Goal: Transaction & Acquisition: Purchase product/service

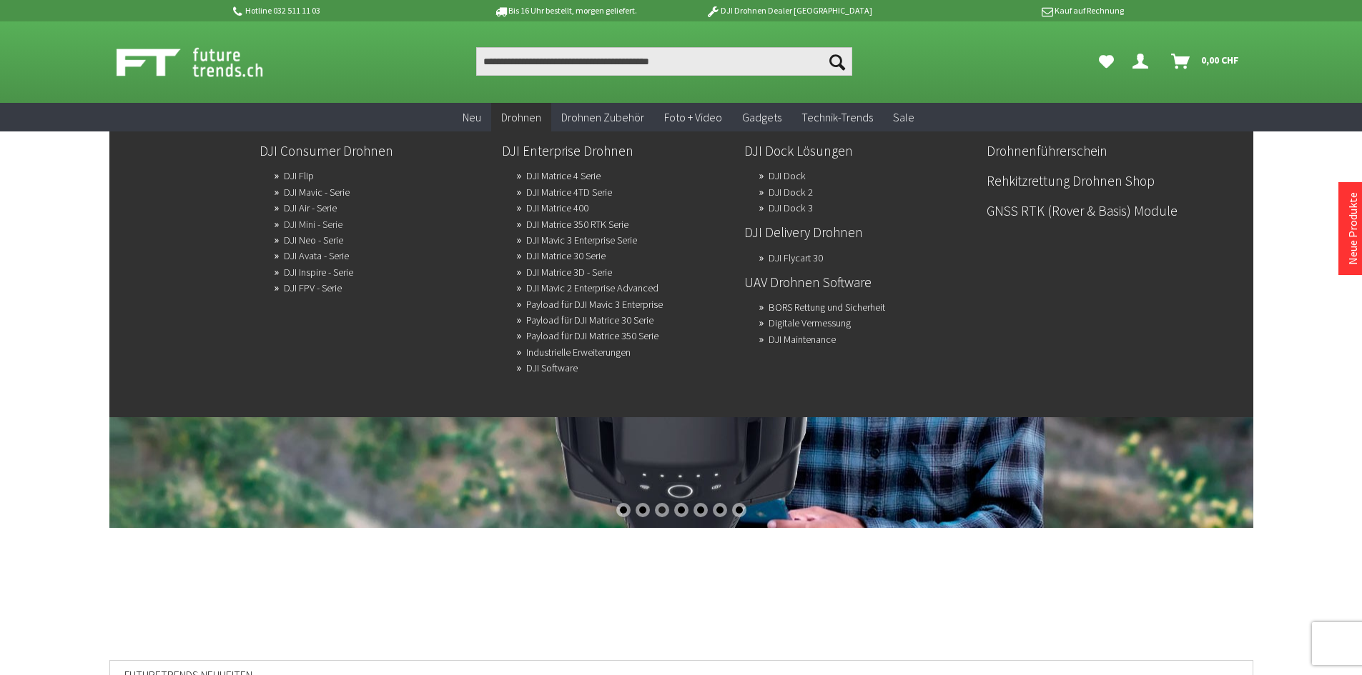
click at [309, 226] on link "DJI Mini - Serie" at bounding box center [313, 224] width 59 height 20
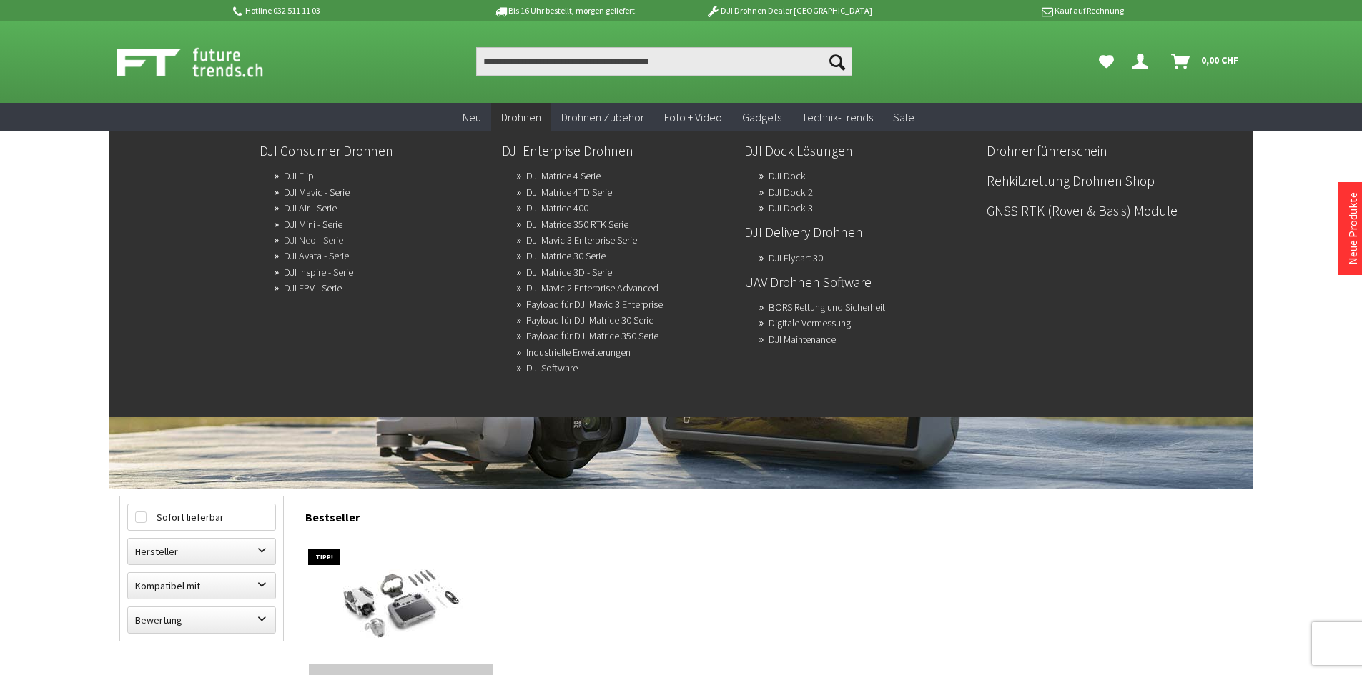
click at [313, 238] on link "DJI Neo - Serie" at bounding box center [313, 240] width 59 height 20
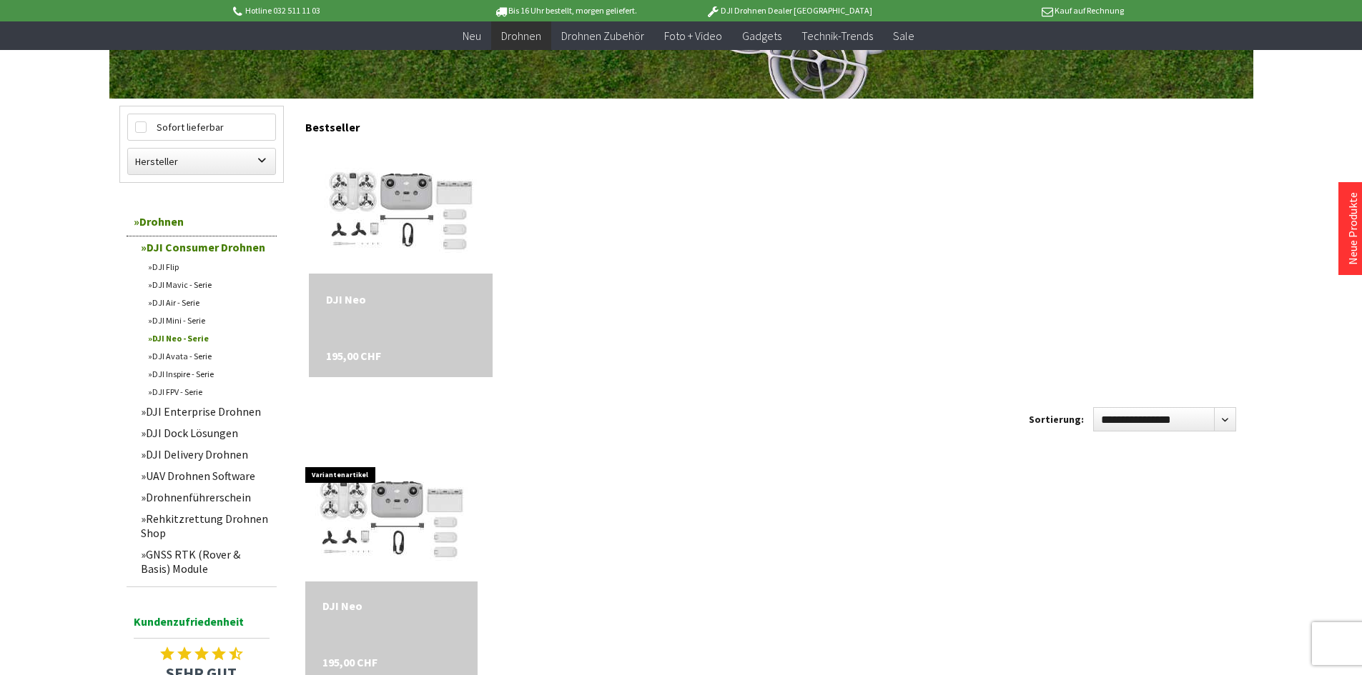
scroll to position [358, 0]
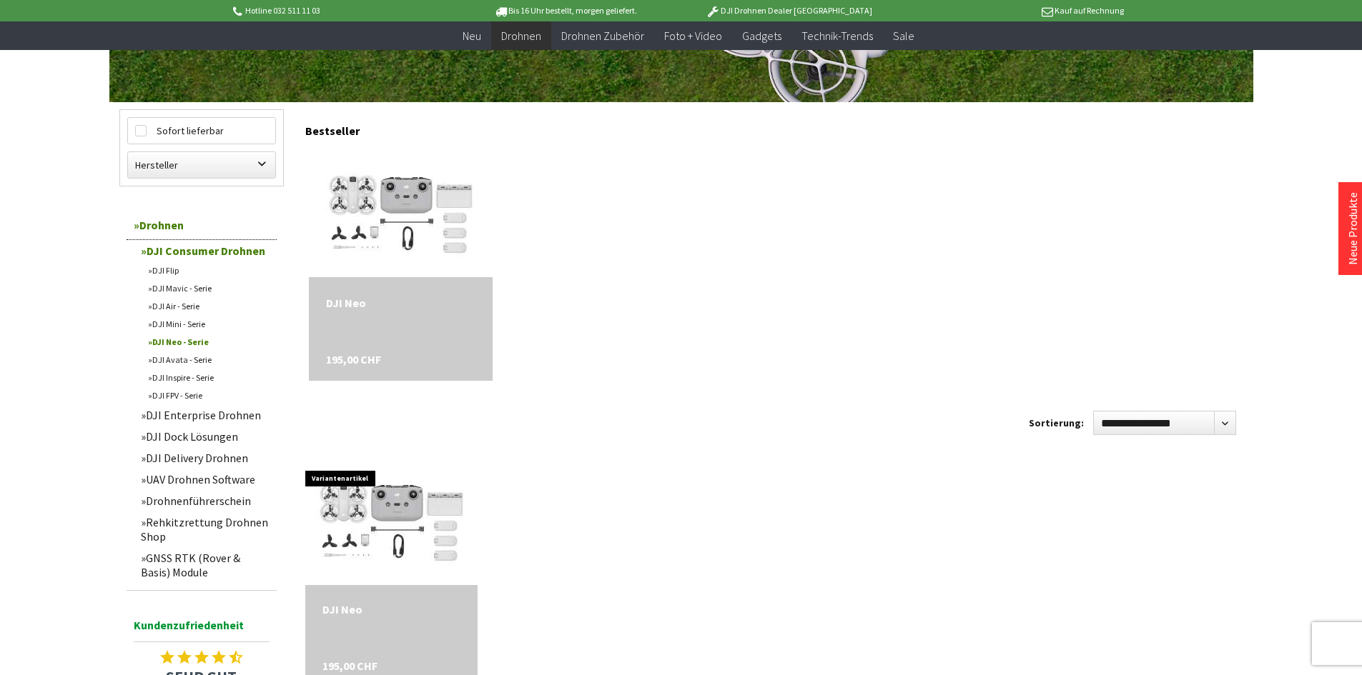
click at [183, 362] on link "DJI Avata - Serie" at bounding box center [209, 360] width 136 height 18
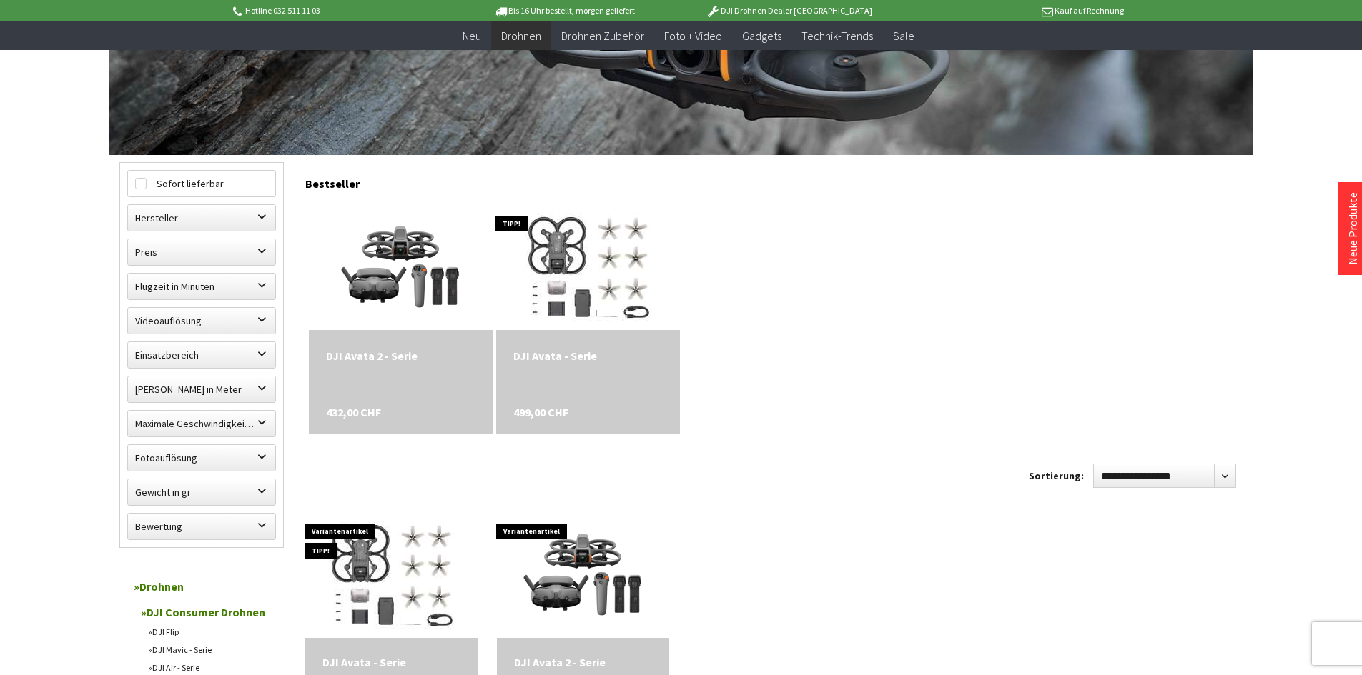
scroll to position [310, 0]
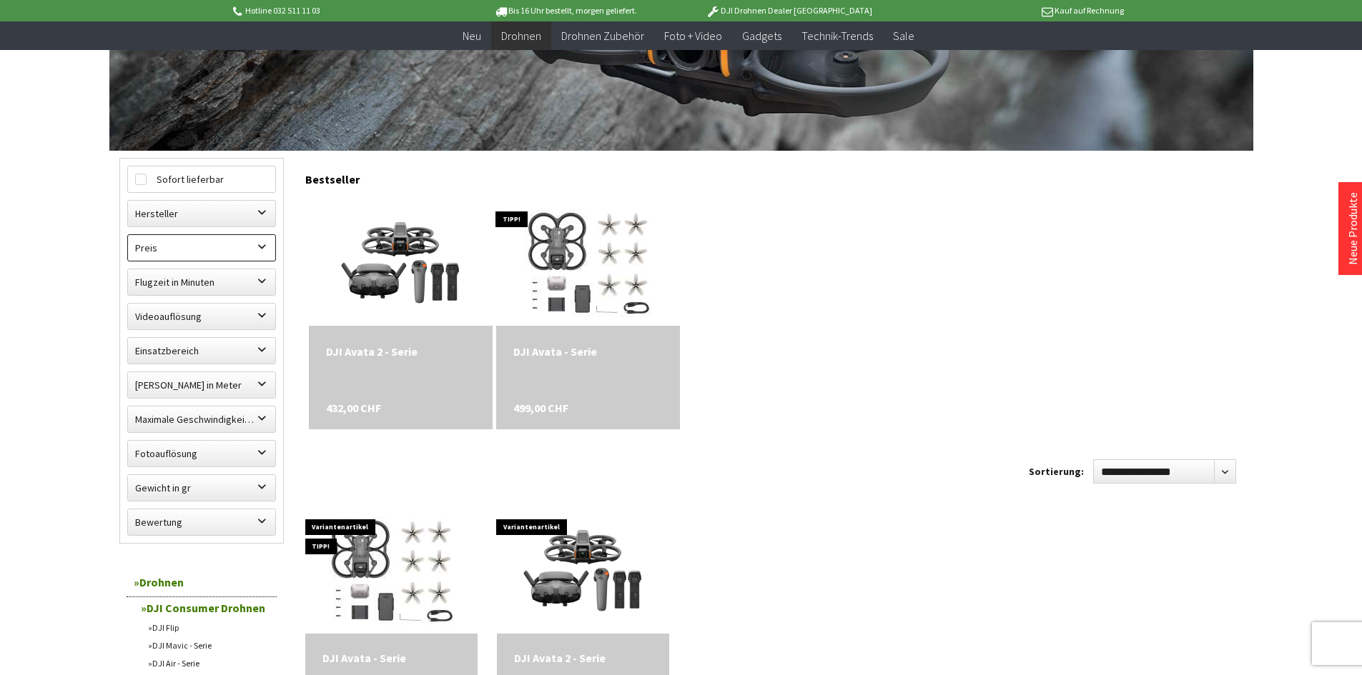
click at [197, 256] on label "Preis" at bounding box center [201, 248] width 147 height 26
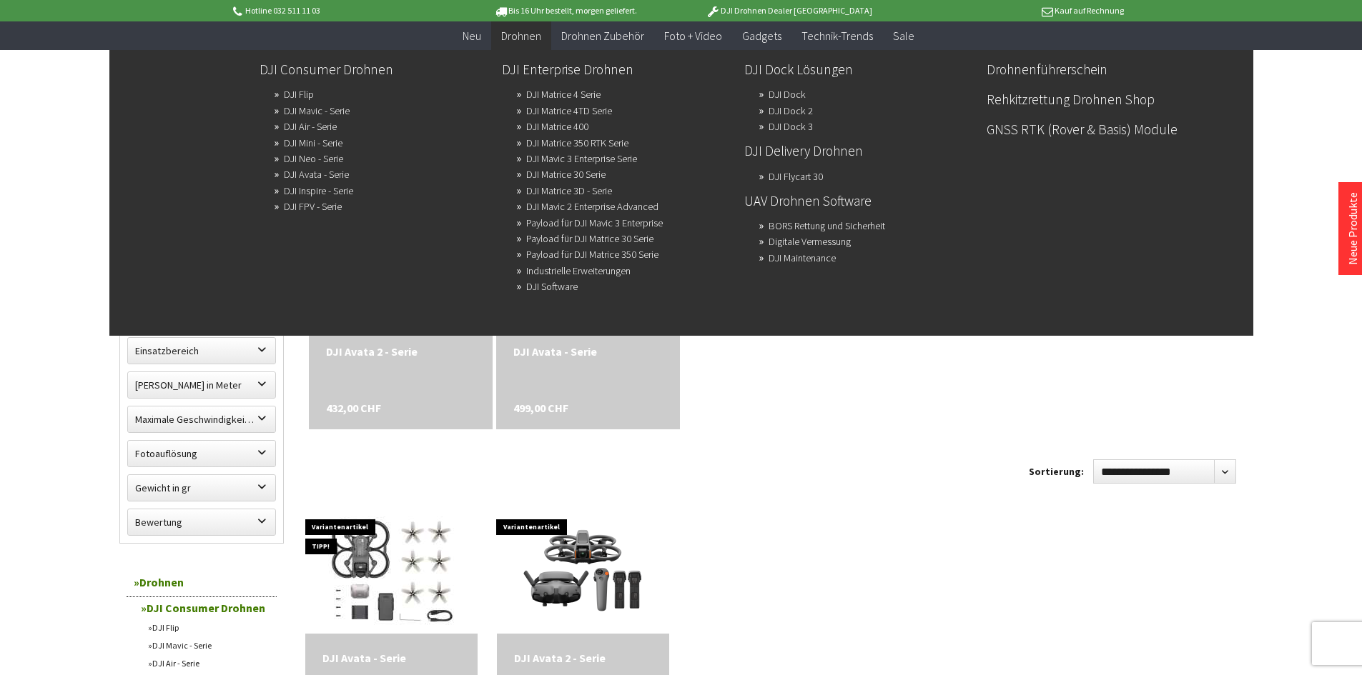
click at [530, 33] on span "Drohnen" at bounding box center [521, 36] width 40 height 14
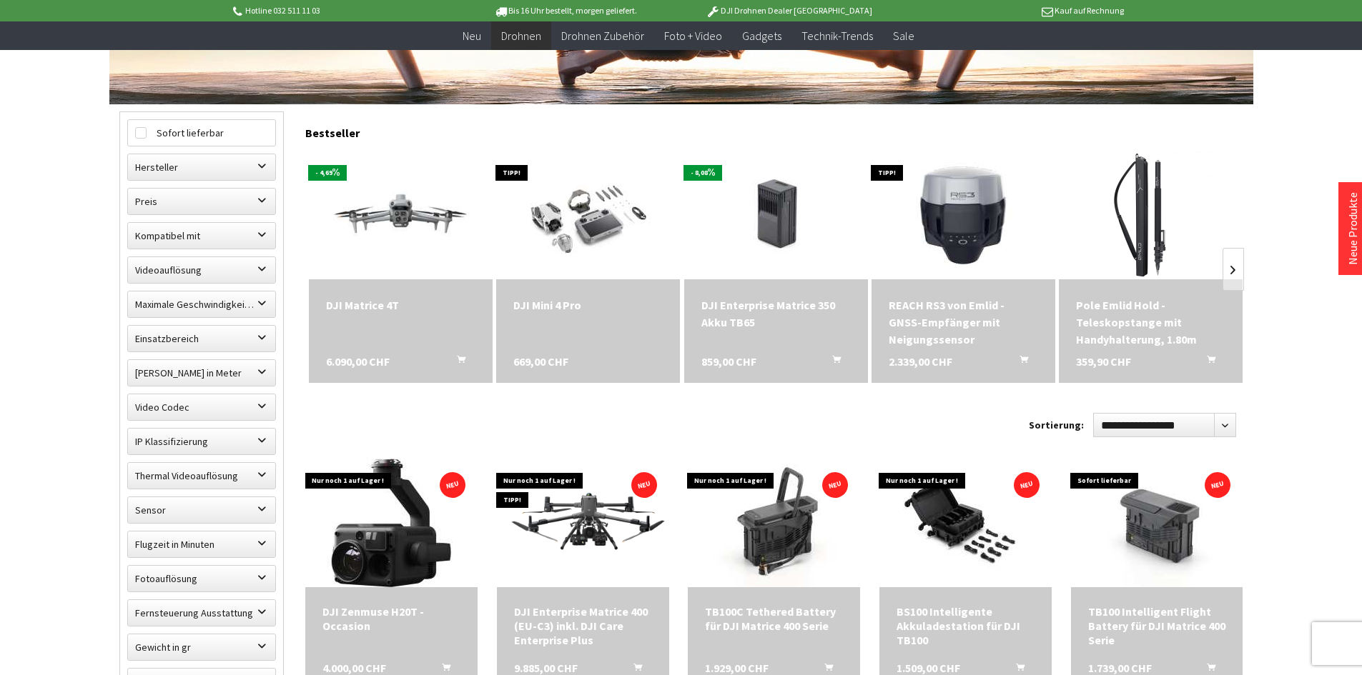
scroll to position [337, 0]
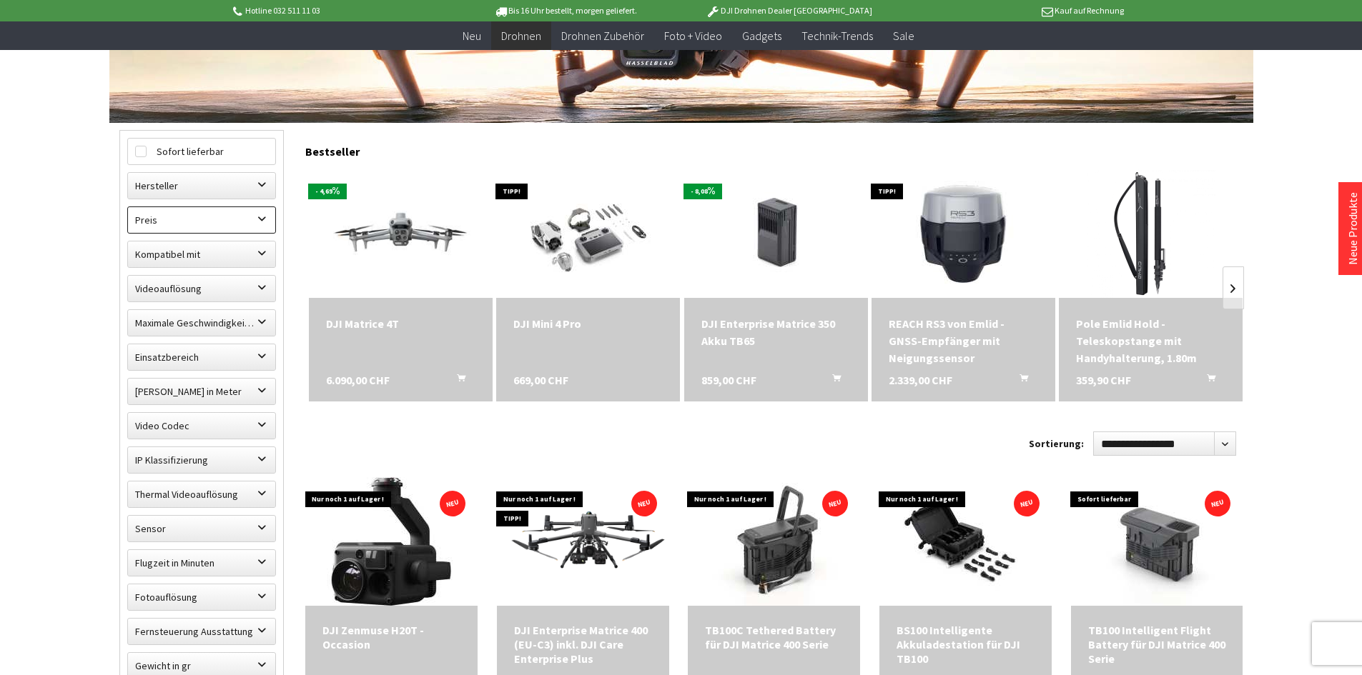
click at [199, 218] on label "Preis" at bounding box center [201, 220] width 147 height 26
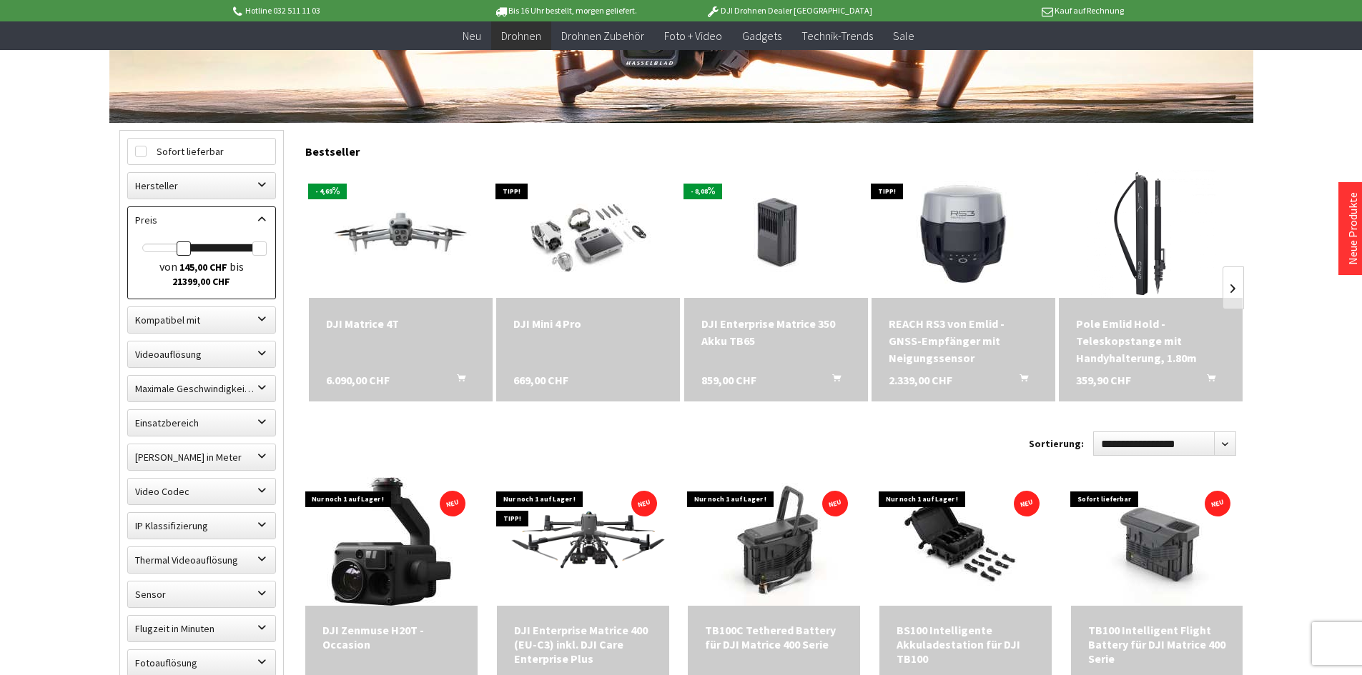
drag, startPoint x: 146, startPoint y: 254, endPoint x: 183, endPoint y: 252, distance: 37.2
click at [183, 252] on div at bounding box center [184, 249] width 14 height 14
drag, startPoint x: 262, startPoint y: 249, endPoint x: 208, endPoint y: 252, distance: 54.4
click at [208, 252] on div at bounding box center [208, 249] width 14 height 14
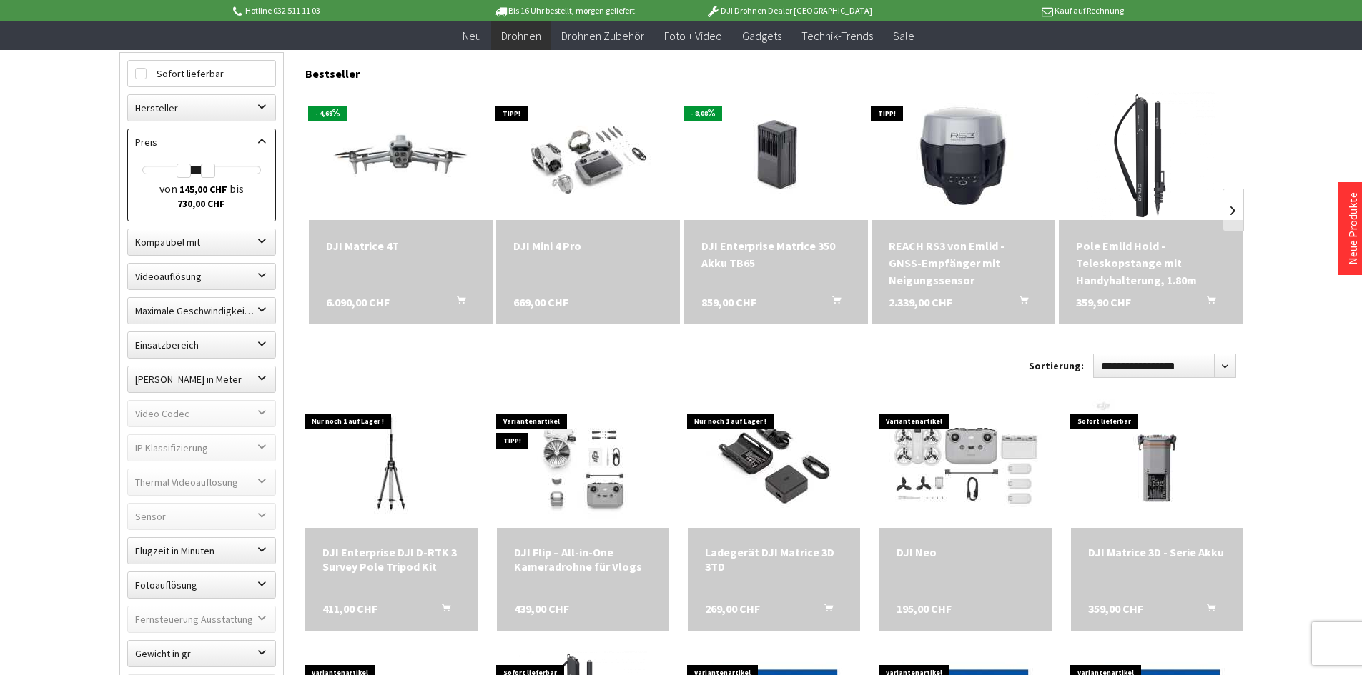
scroll to position [412, 0]
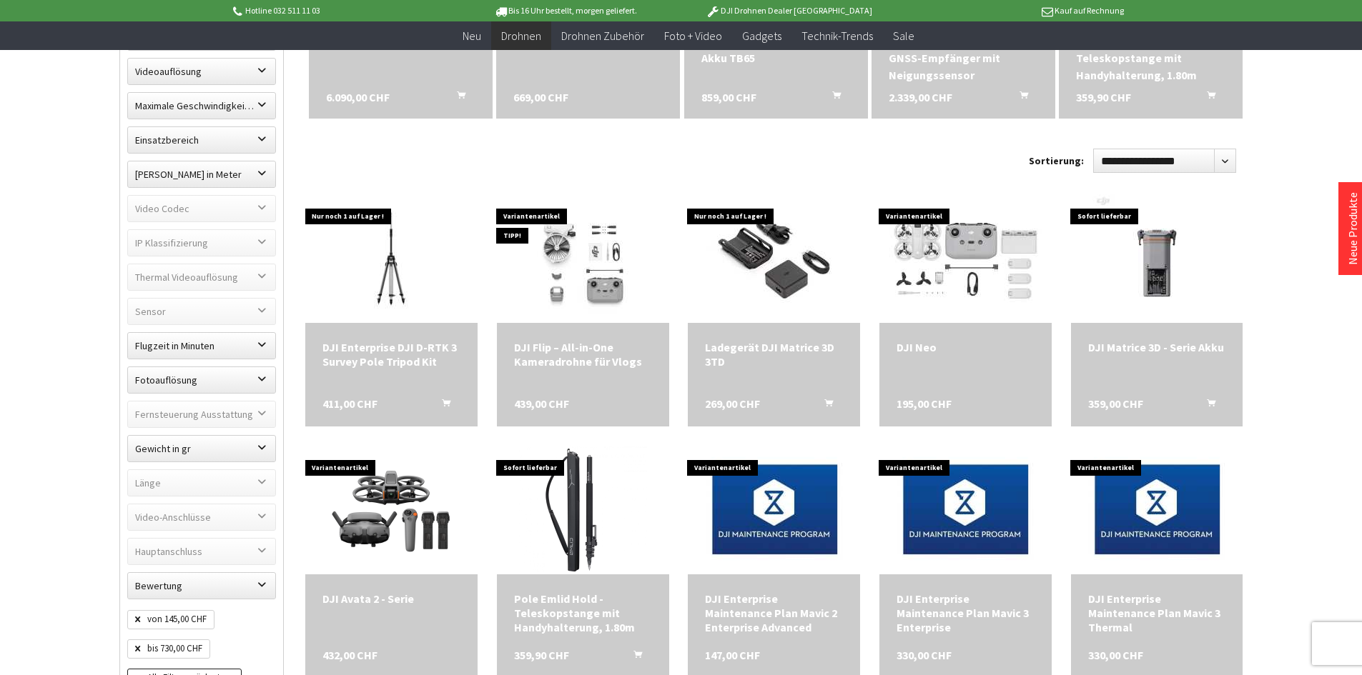
scroll to position [635, 0]
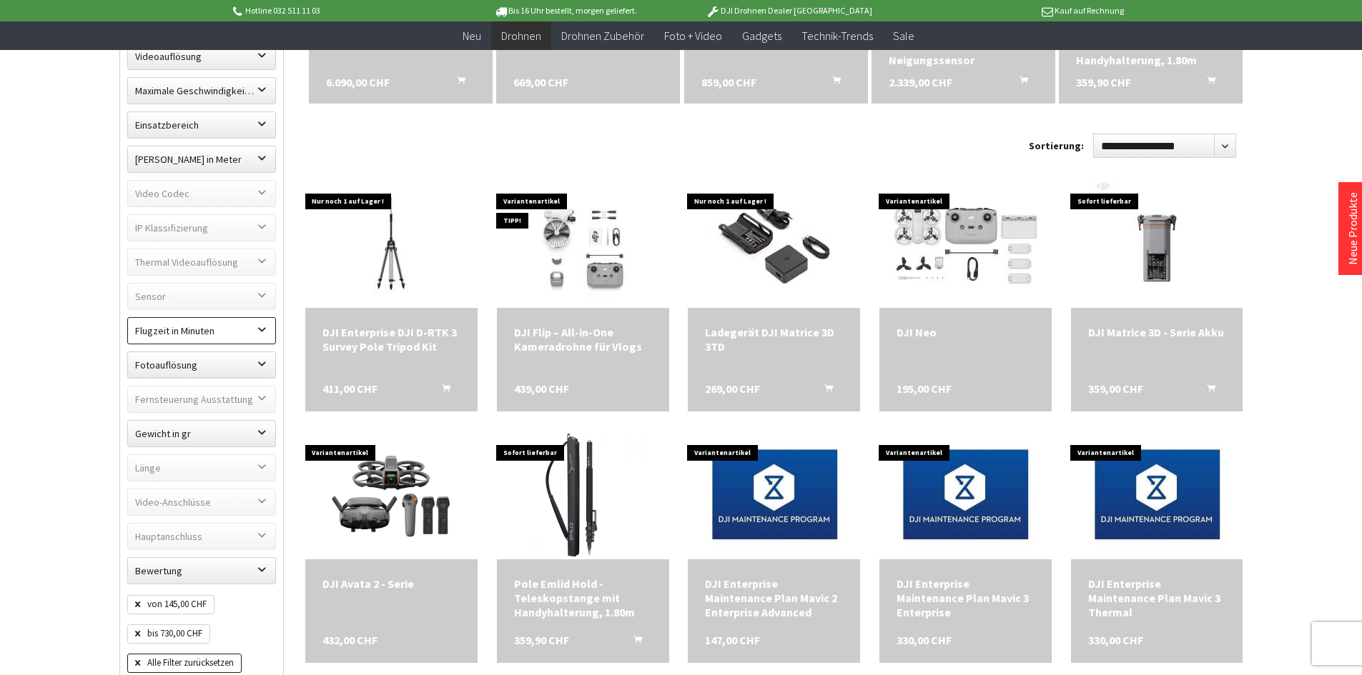
click at [260, 325] on label "Flugzeit in Minuten" at bounding box center [201, 331] width 147 height 26
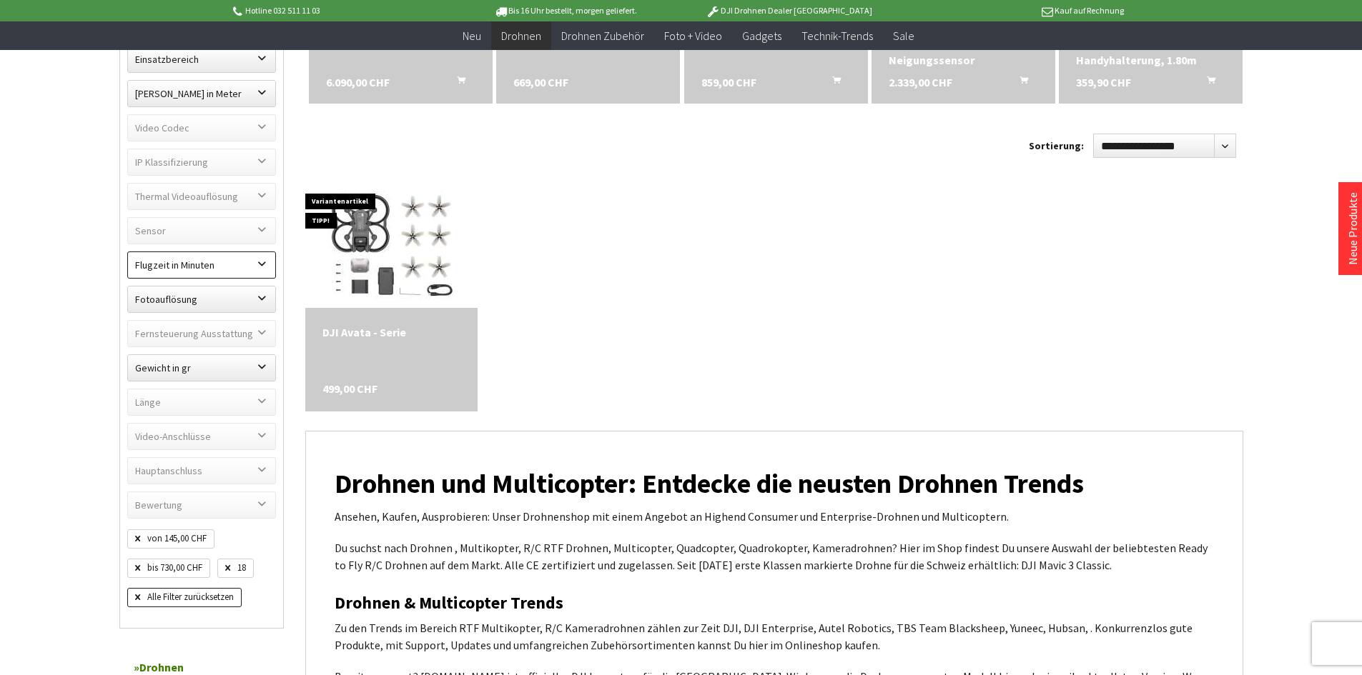
click at [174, 273] on label "Flugzeit in Minuten" at bounding box center [201, 265] width 147 height 26
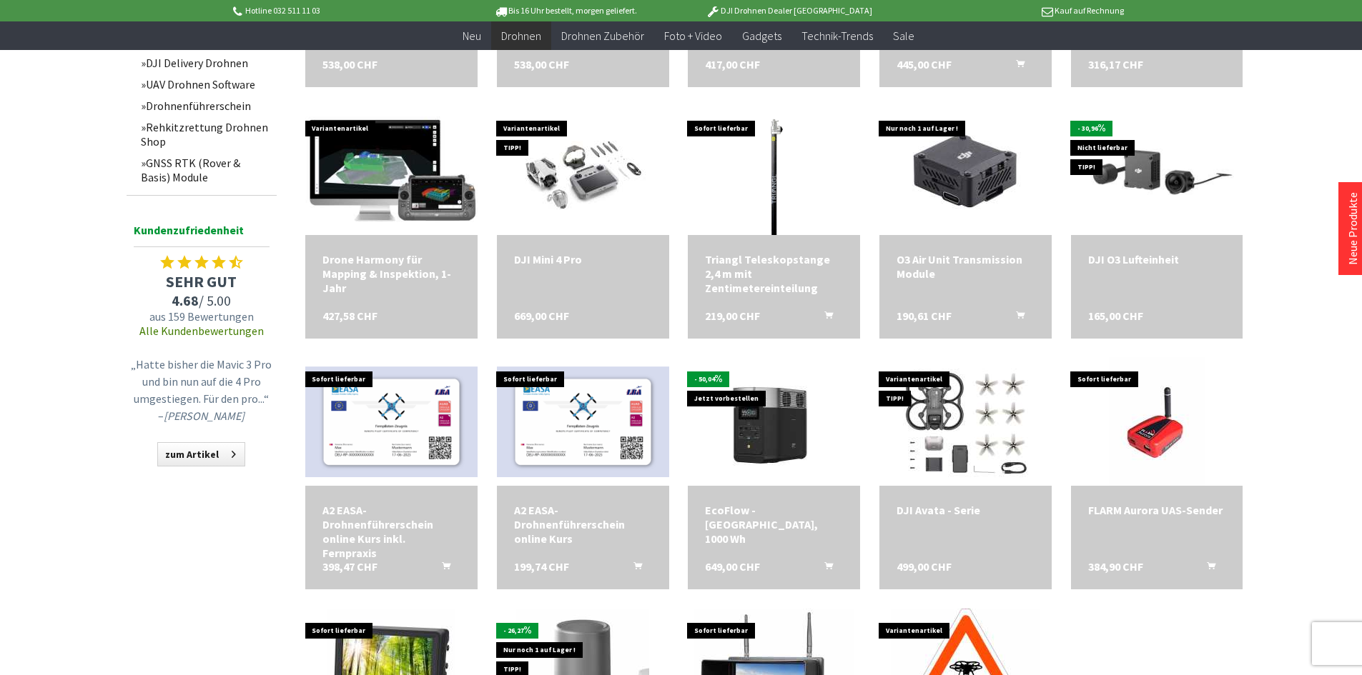
scroll to position [1451, 0]
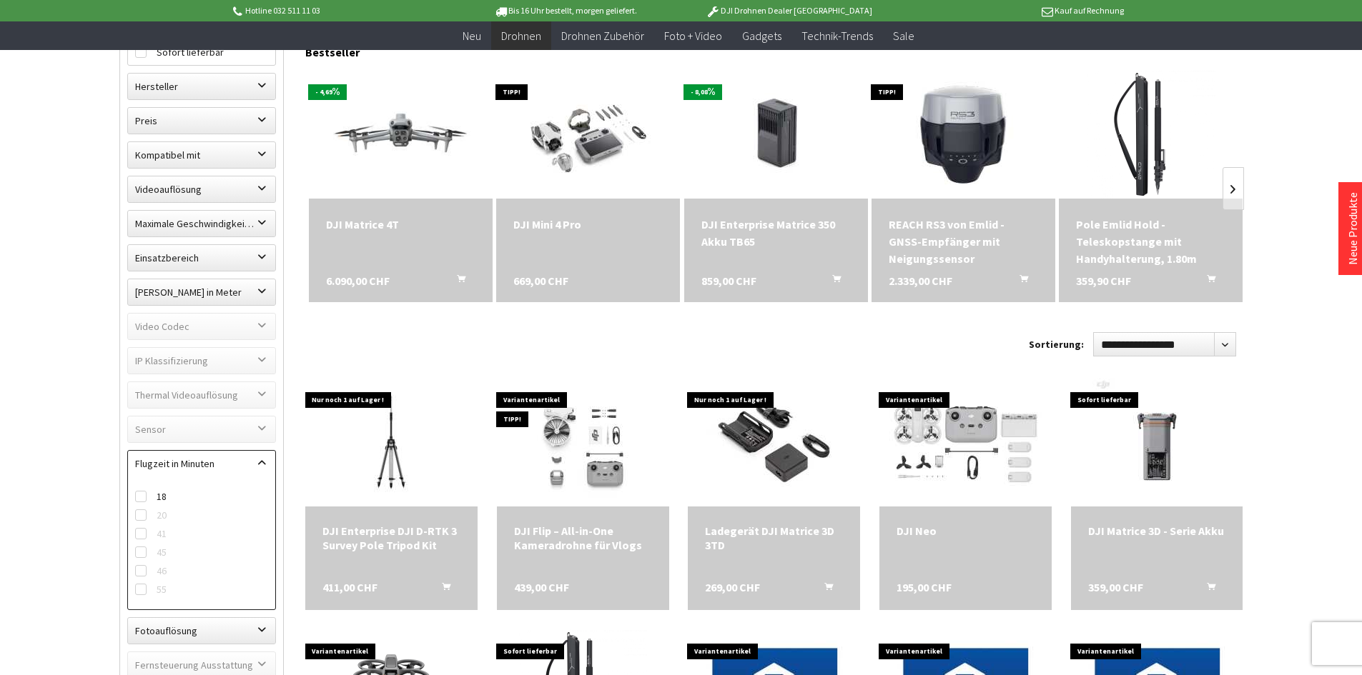
scroll to position [205, 0]
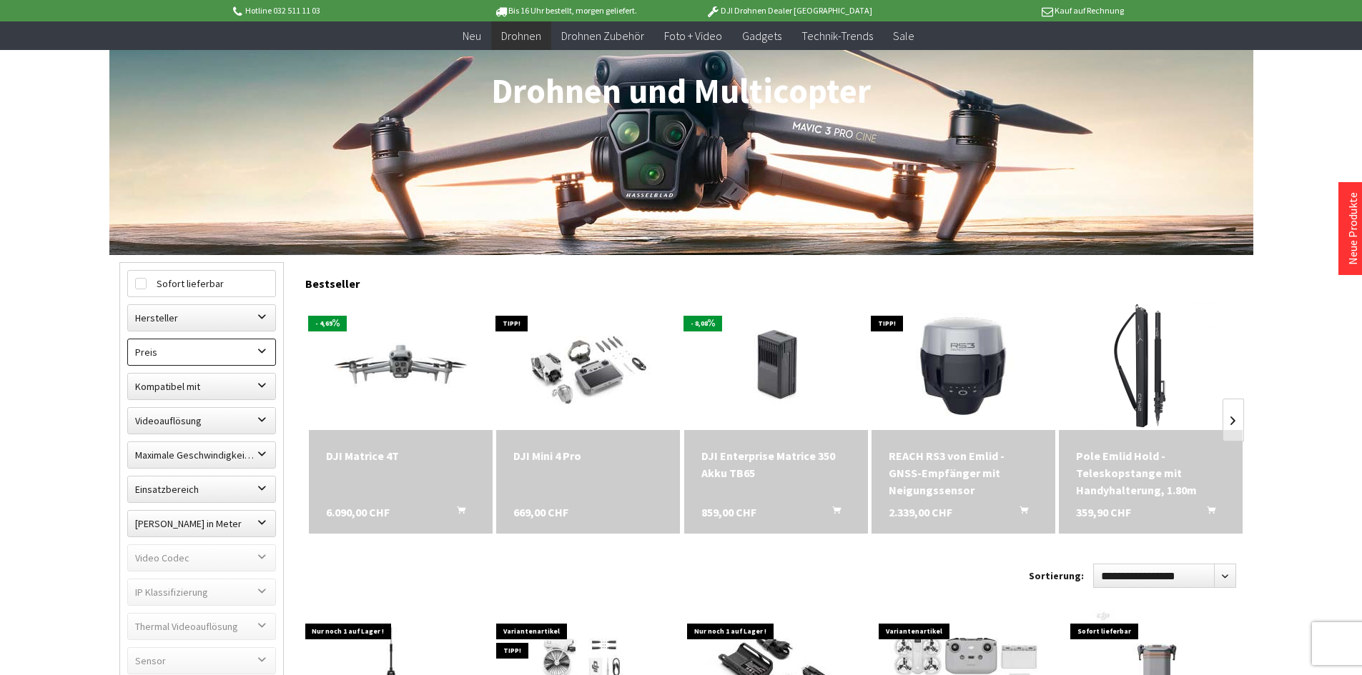
click at [177, 357] on label "Preis" at bounding box center [201, 353] width 147 height 26
drag, startPoint x: 212, startPoint y: 381, endPoint x: 225, endPoint y: 383, distance: 13.0
click at [225, 383] on div at bounding box center [226, 381] width 14 height 14
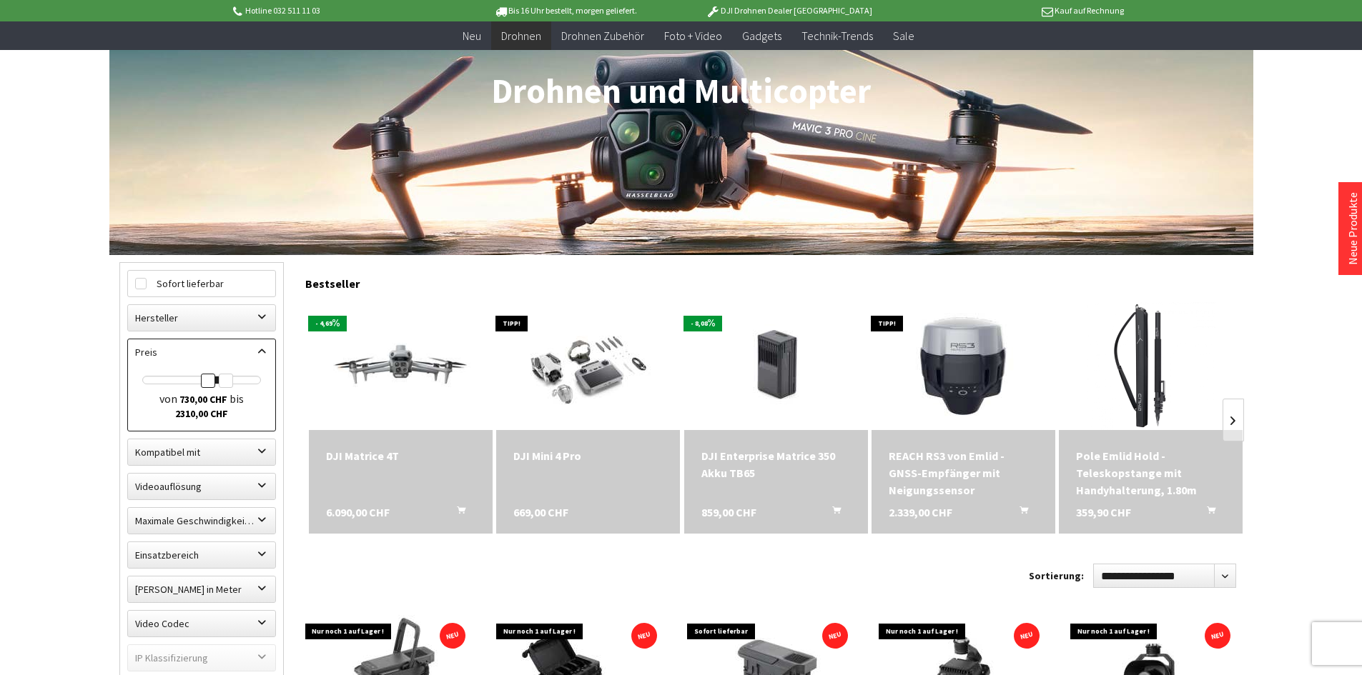
drag, startPoint x: 180, startPoint y: 379, endPoint x: 207, endPoint y: 385, distance: 27.8
click at [207, 385] on div at bounding box center [208, 381] width 14 height 14
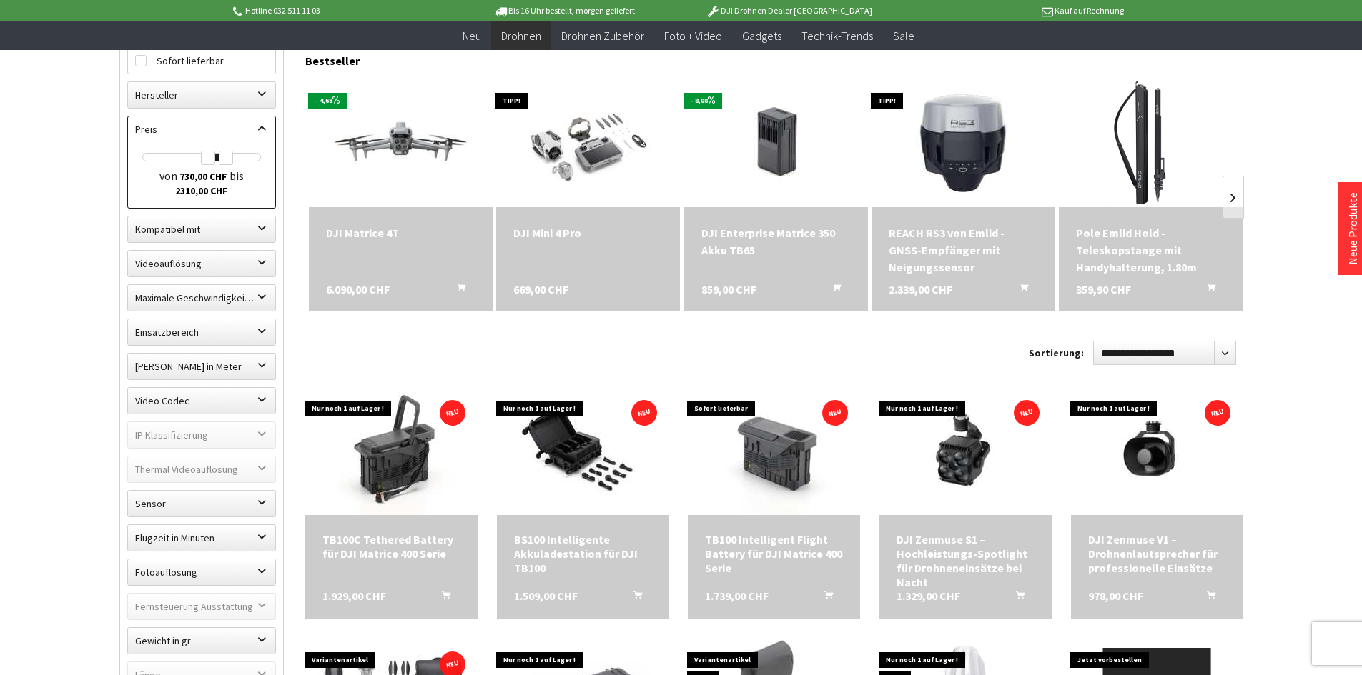
scroll to position [445, 0]
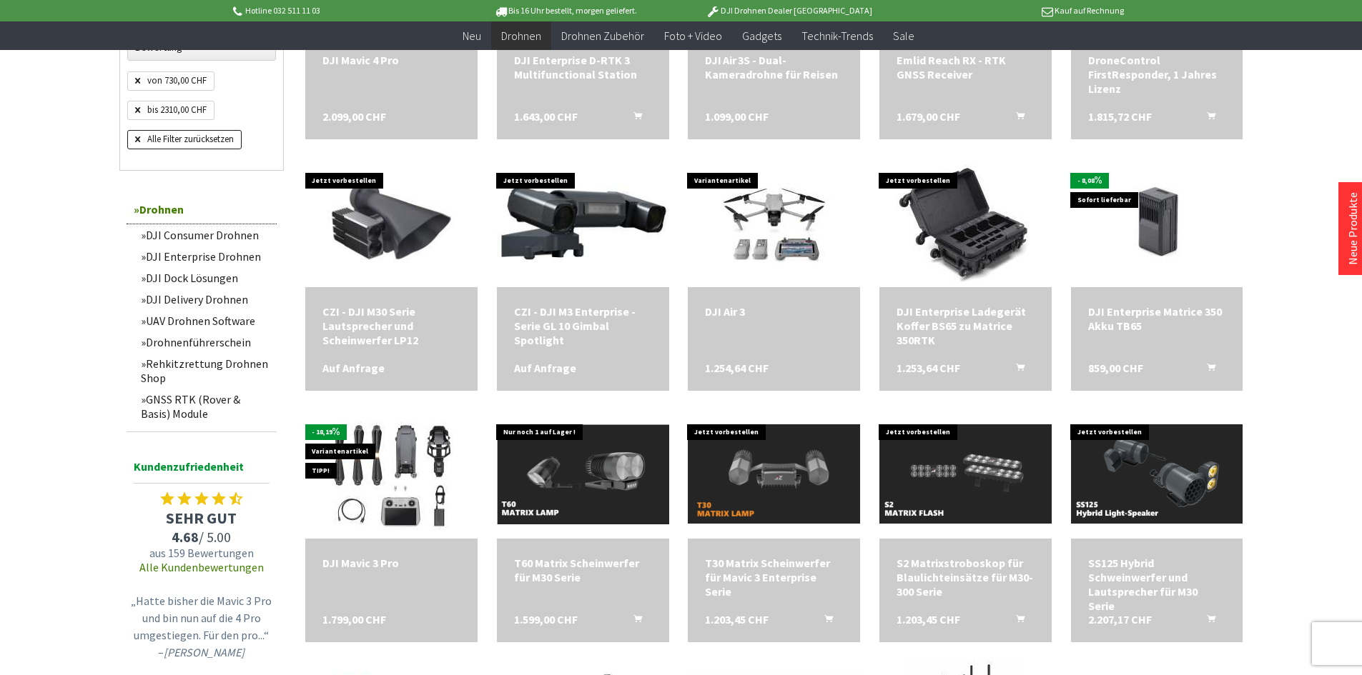
scroll to position [1194, 0]
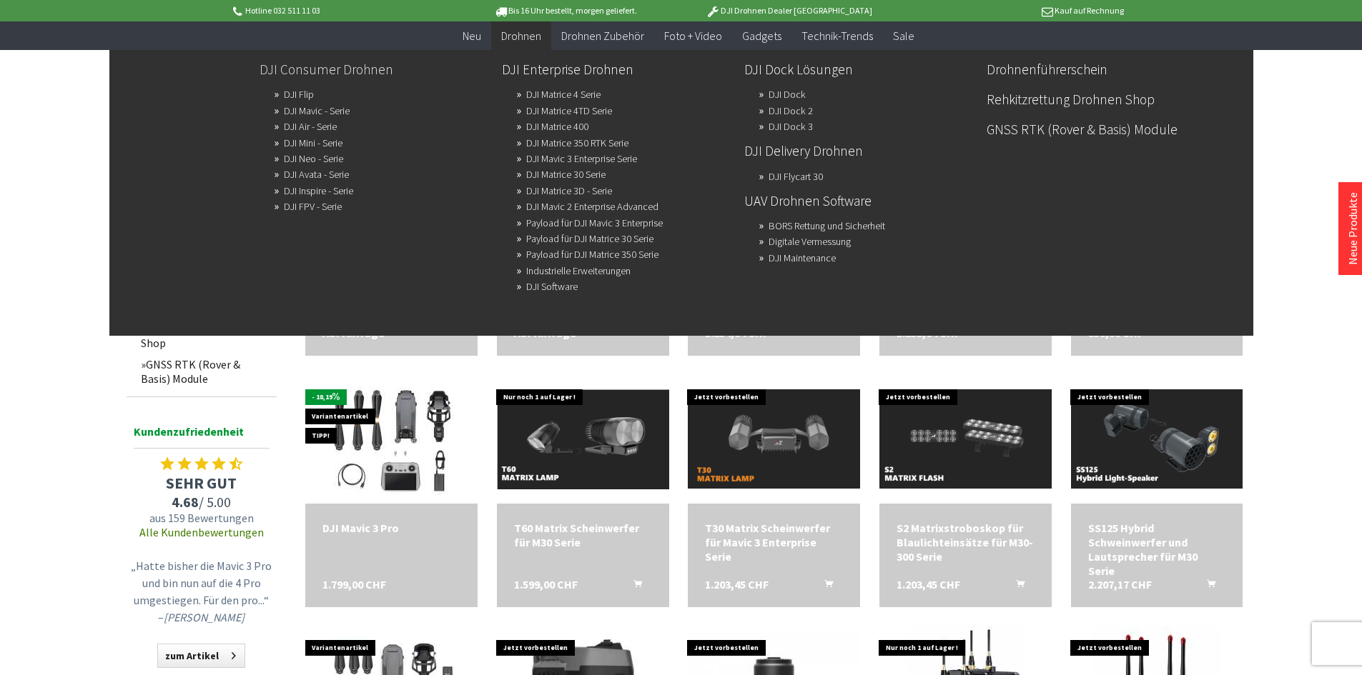
click at [345, 72] on link "DJI Consumer Drohnen" at bounding box center [374, 69] width 231 height 24
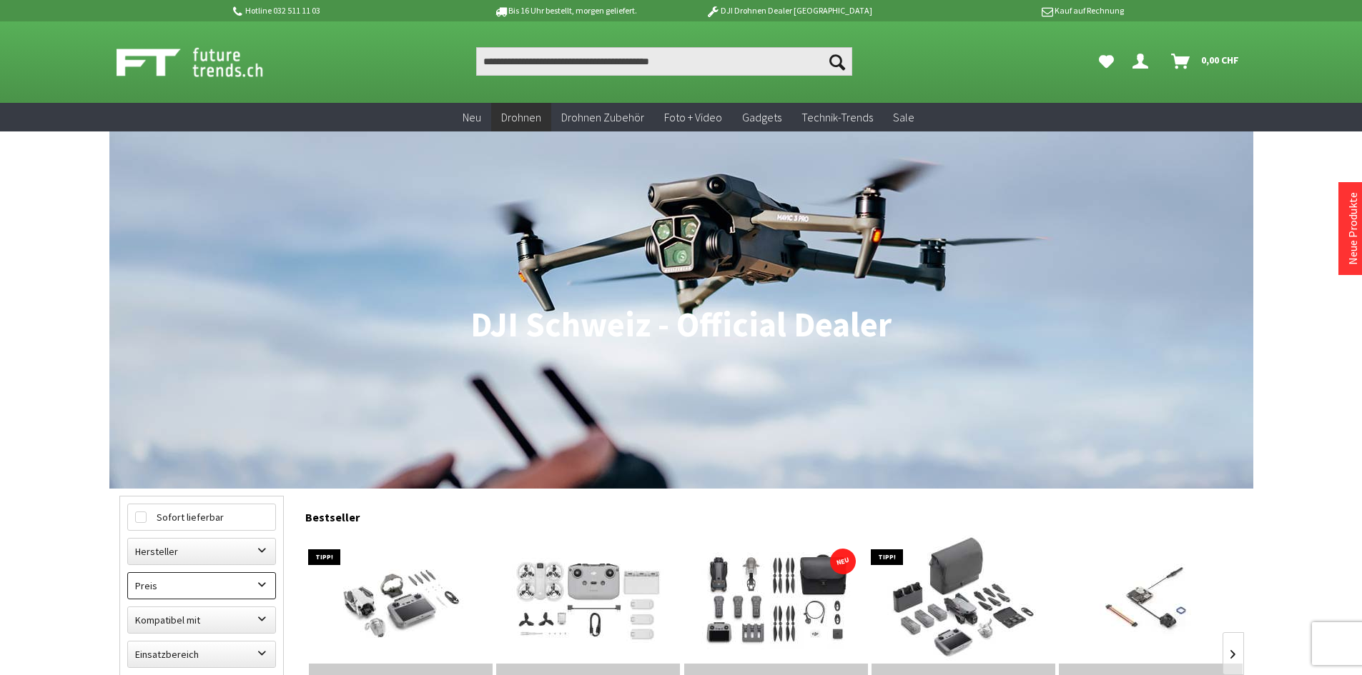
click at [189, 589] on label "Preis" at bounding box center [201, 586] width 147 height 26
drag, startPoint x: 262, startPoint y: 615, endPoint x: 208, endPoint y: 622, distance: 54.0
click at [208, 622] on div "von 108,30 CHF bis 1735,00 CHF" at bounding box center [201, 634] width 119 height 48
drag, startPoint x: 146, startPoint y: 618, endPoint x: 173, endPoint y: 620, distance: 27.2
click at [173, 620] on div at bounding box center [174, 615] width 14 height 14
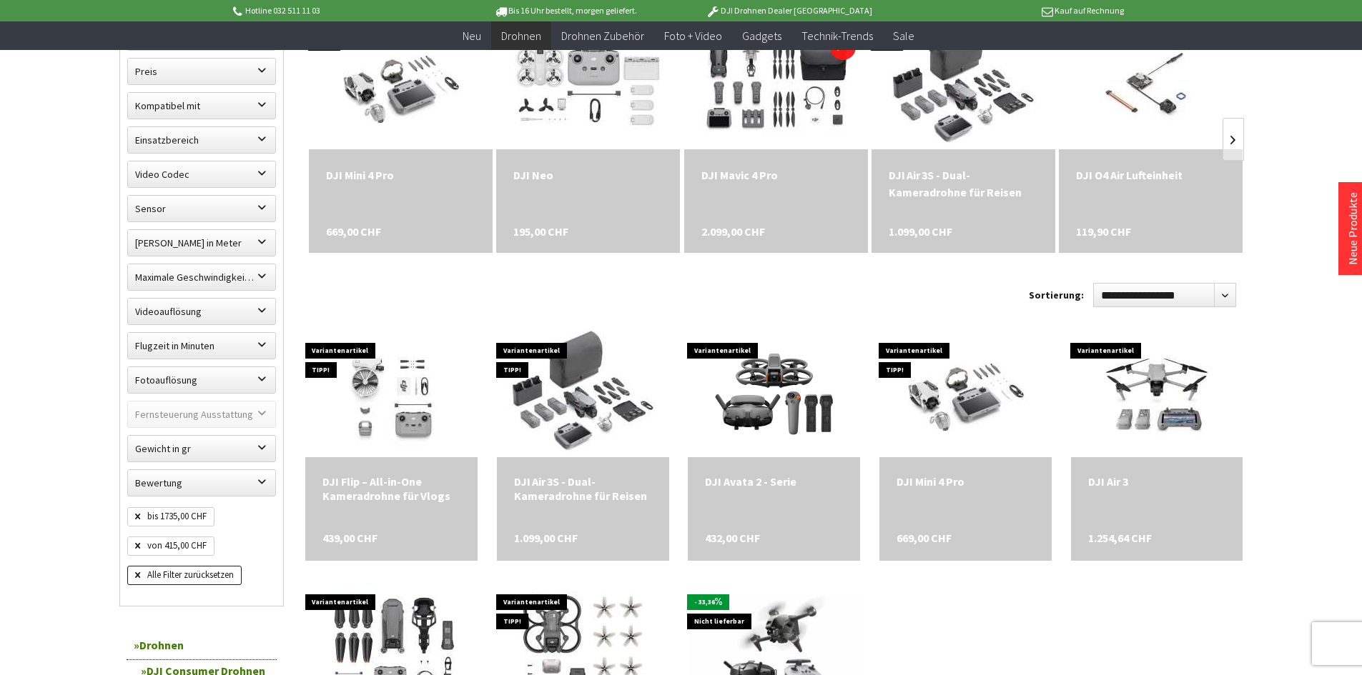
scroll to position [457, 0]
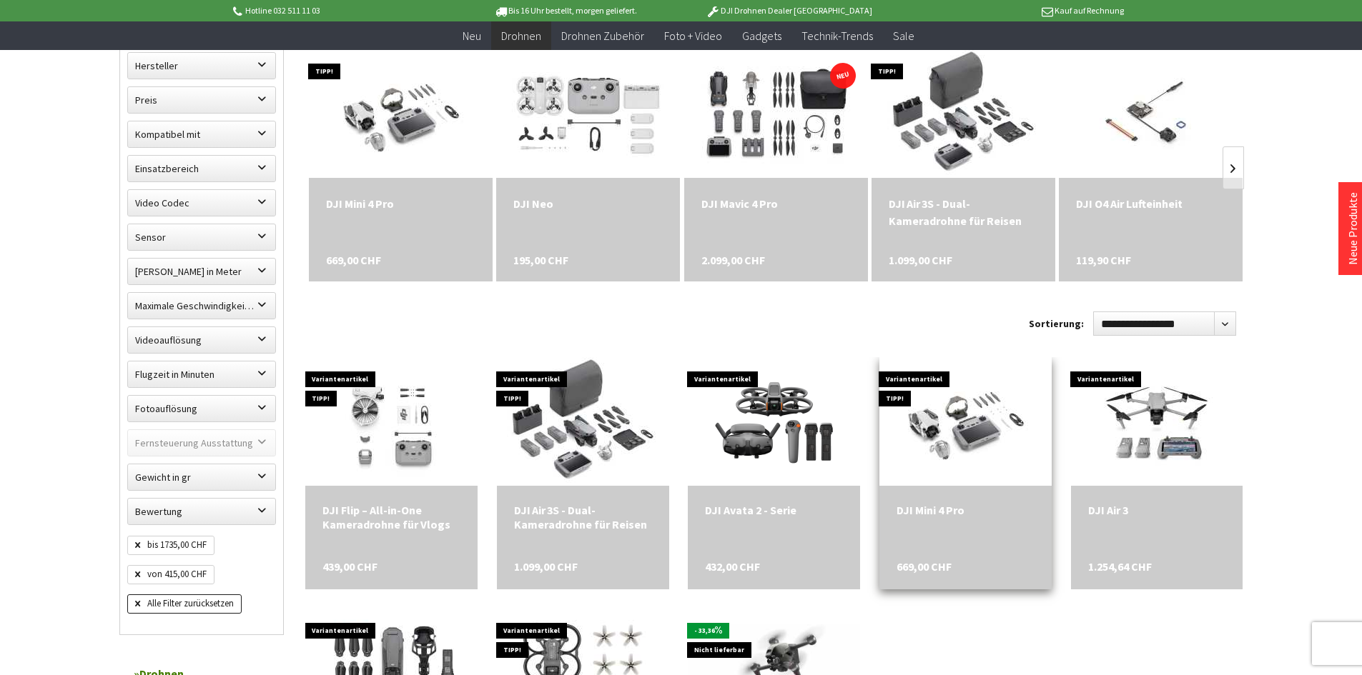
click at [936, 512] on div "DJI Mini 4 Pro" at bounding box center [965, 510] width 138 height 14
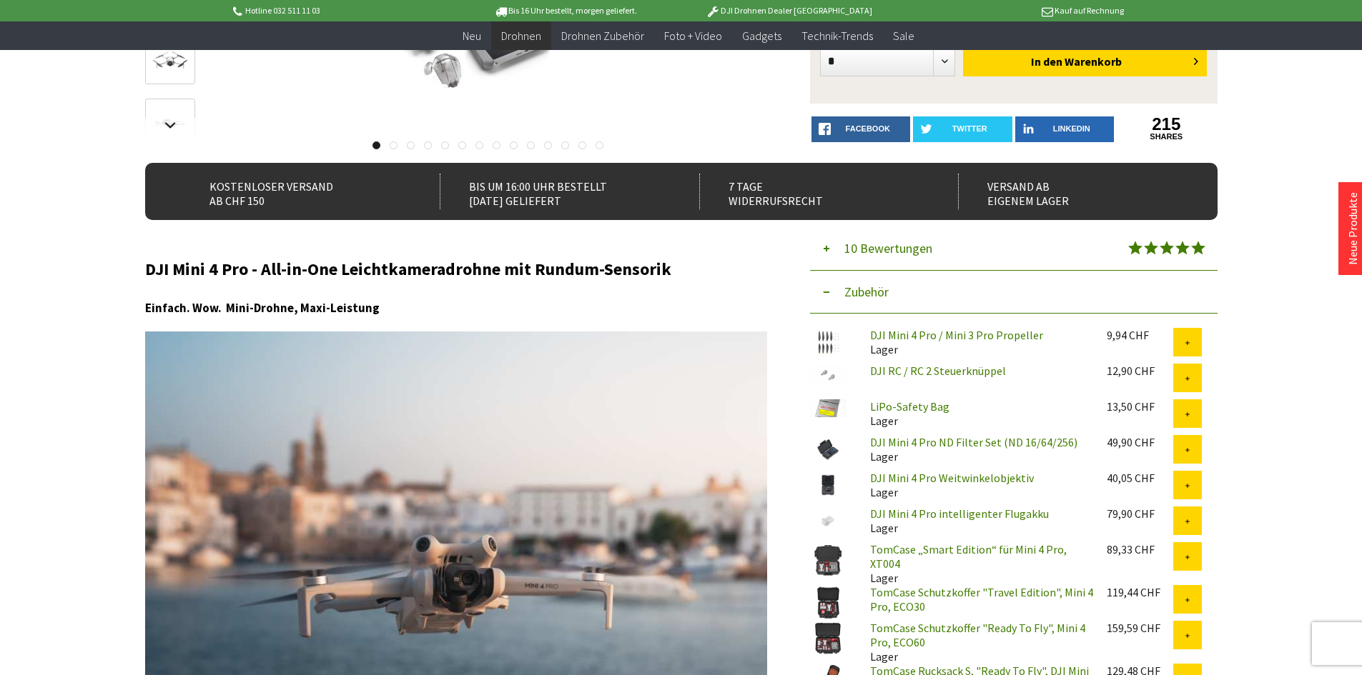
scroll to position [482, 0]
